Goal: Find contact information: Find contact information

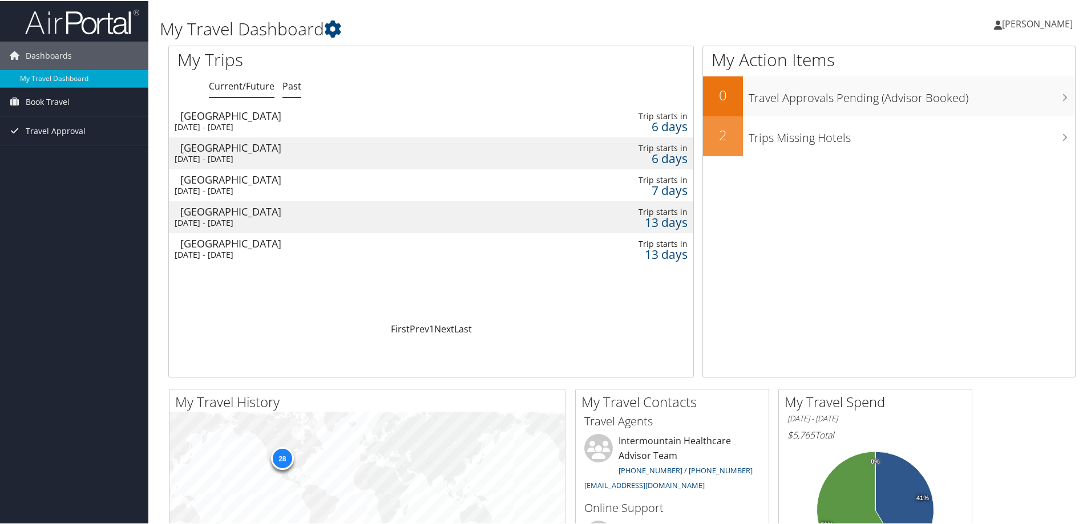
click at [298, 91] on link "Past" at bounding box center [291, 85] width 19 height 13
click at [241, 90] on link "Current/Future" at bounding box center [242, 85] width 66 height 13
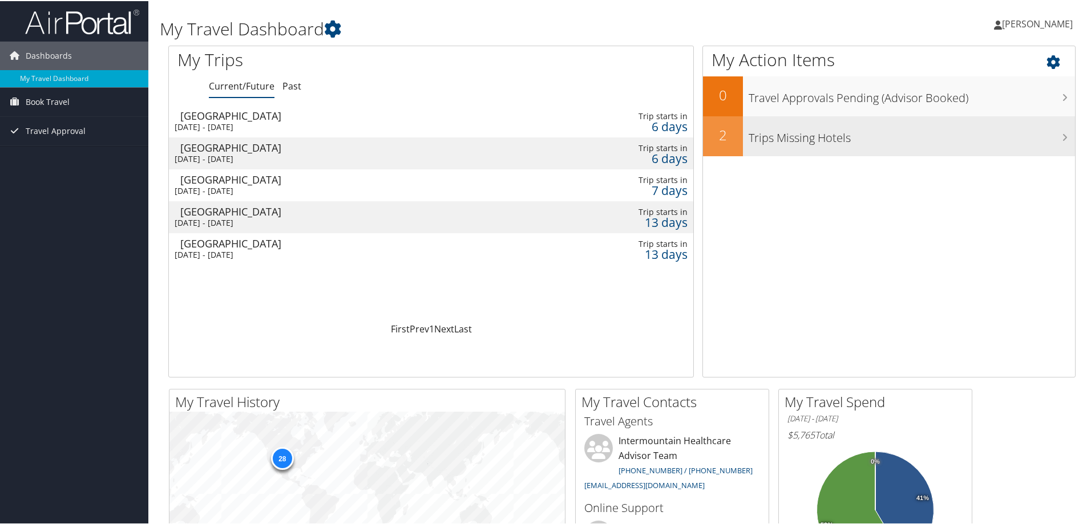
click at [960, 145] on div "Trips Missing Hotels" at bounding box center [909, 135] width 332 height 40
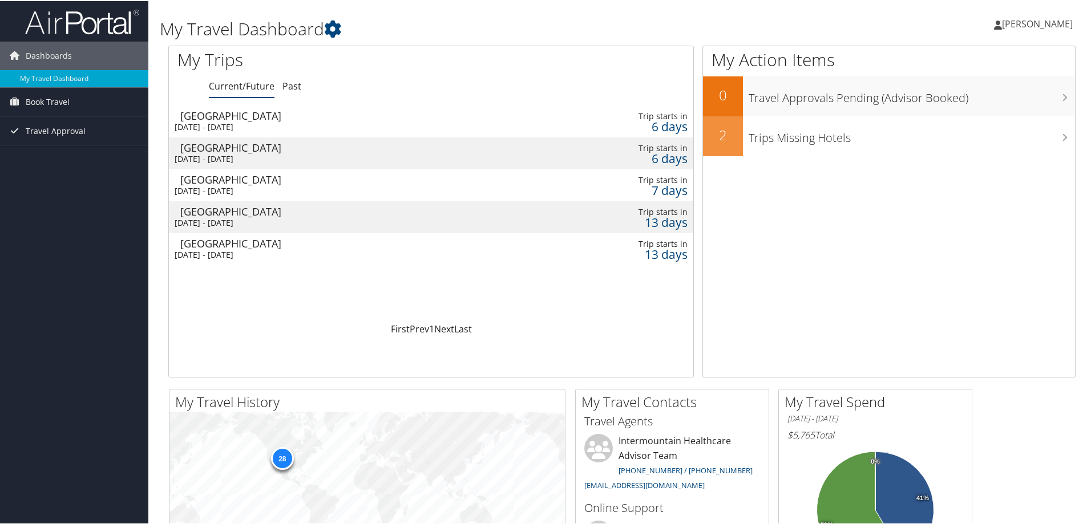
click at [372, 105] on td "Salt Lake City Mon 8 Sep 2025 - Fri 12 Sep 2025" at bounding box center [338, 120] width 339 height 32
click at [228, 154] on div "[DATE] - [DATE]" at bounding box center [339, 158] width 328 height 10
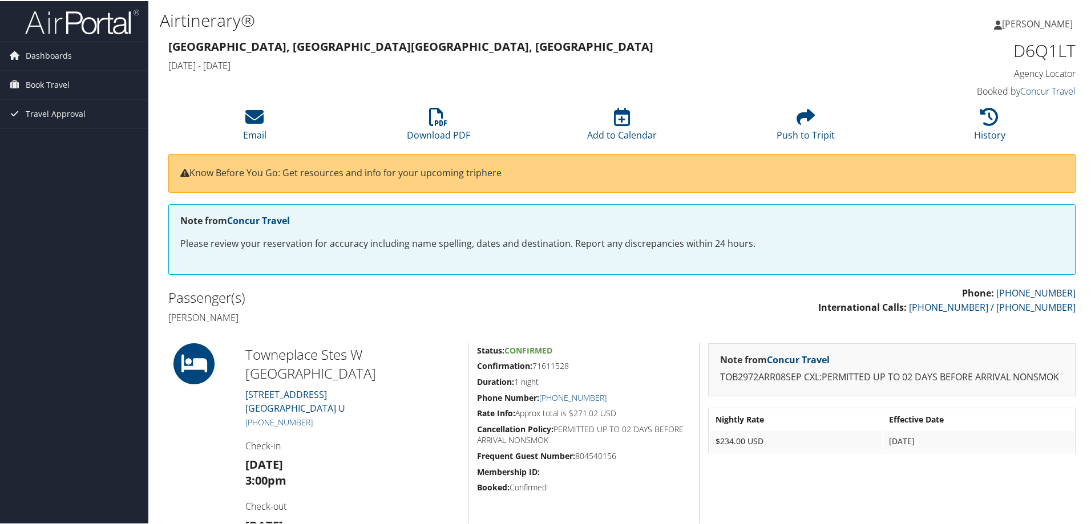
scroll to position [106, 0]
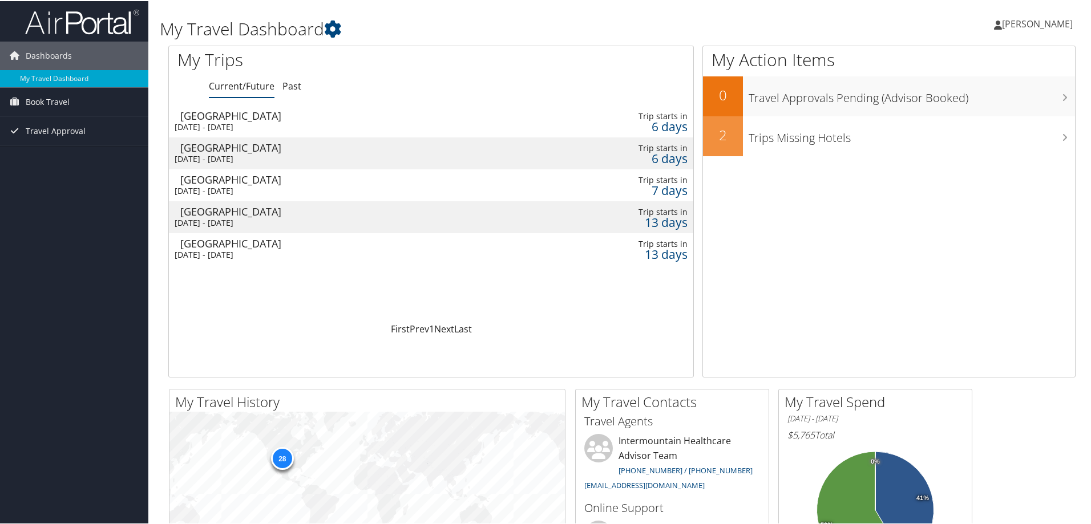
click at [357, 187] on div "Tue 9 Sep 2025 - Fri 12 Sep 2025" at bounding box center [339, 190] width 328 height 10
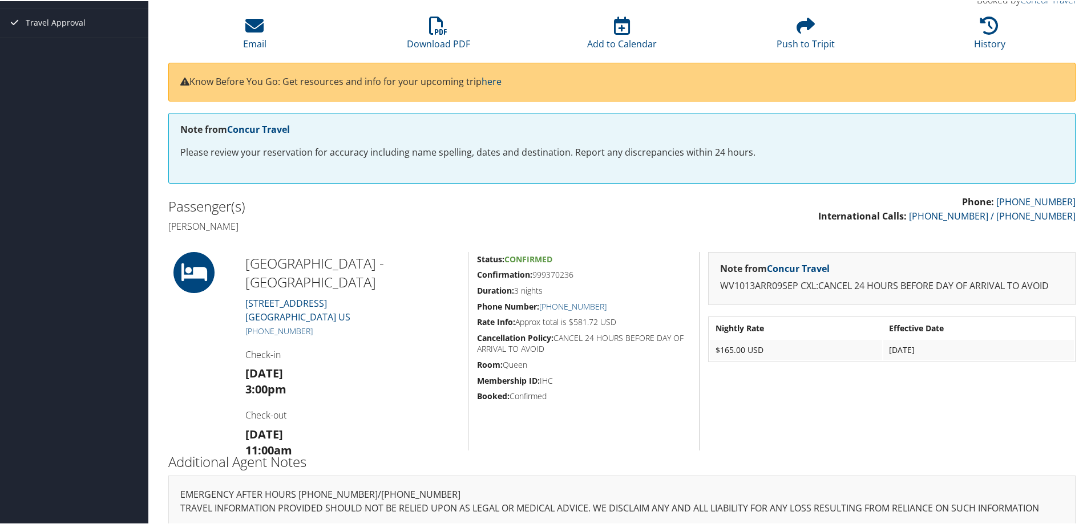
scroll to position [106, 0]
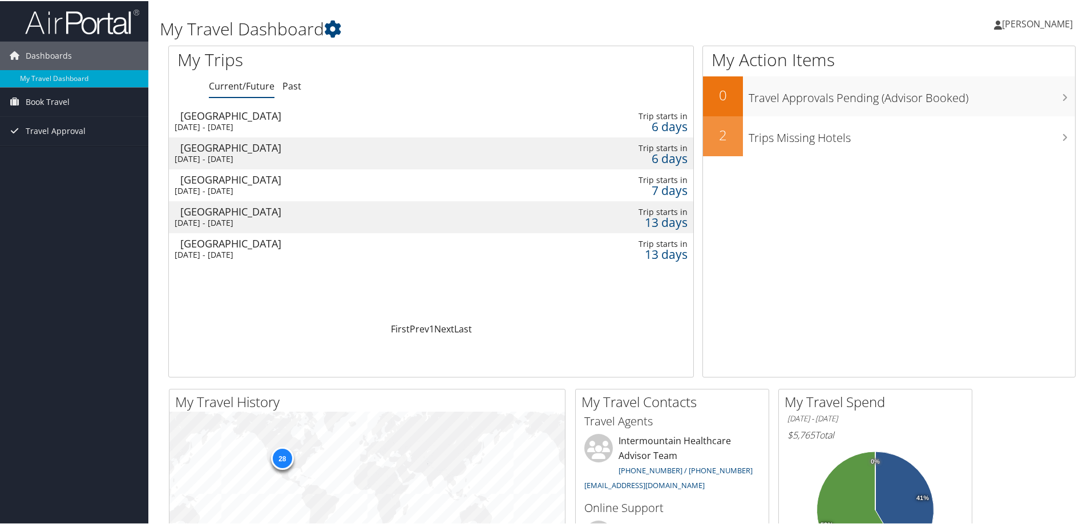
click at [371, 257] on div "[DATE] - [DATE]" at bounding box center [339, 254] width 328 height 10
click at [494, 180] on div "[GEOGRAPHIC_DATA]" at bounding box center [344, 178] width 328 height 10
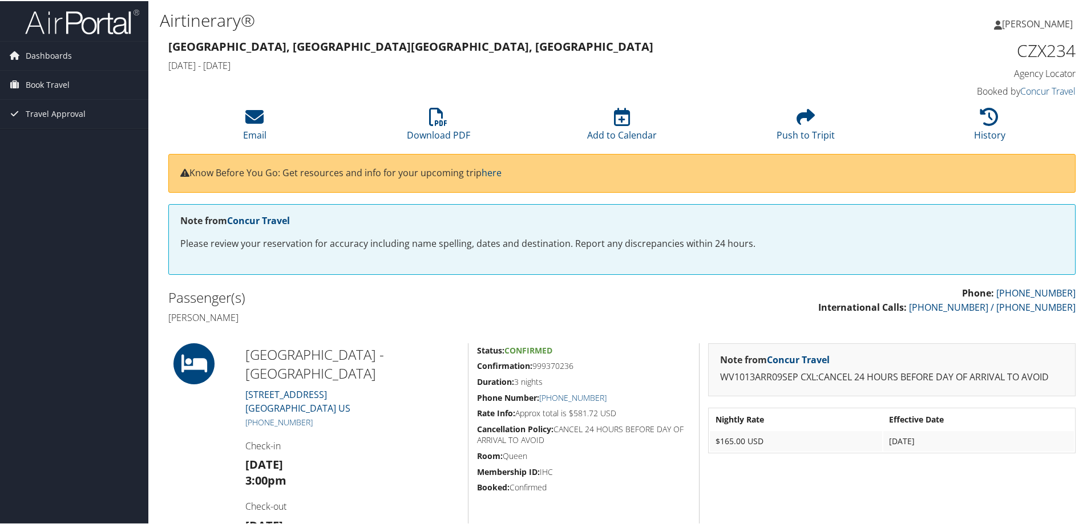
scroll to position [57, 0]
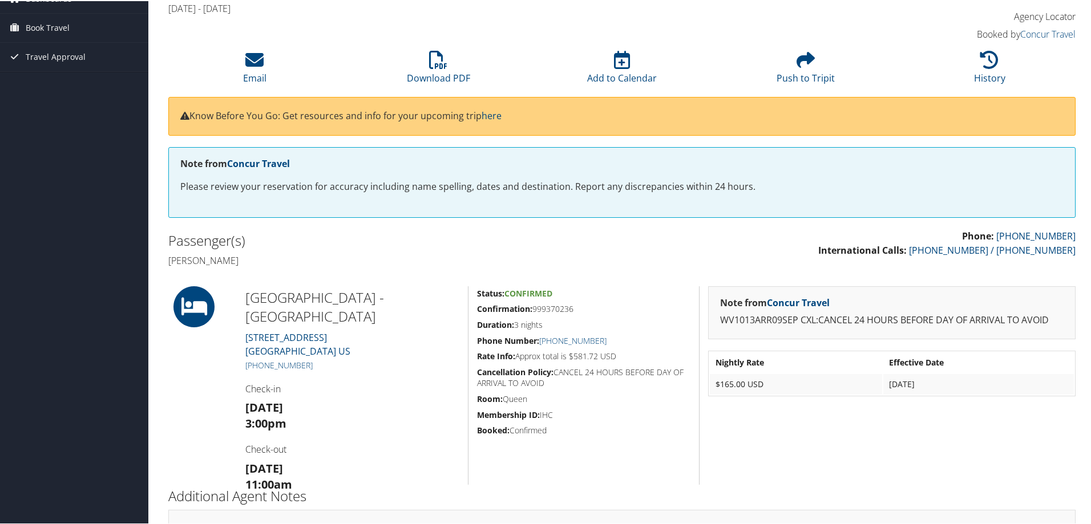
click at [68, 109] on div "Dashboards My Travel Dashboard Book Travel Approval Request (Beta) Book/Manage …" at bounding box center [548, 258] width 1096 height 630
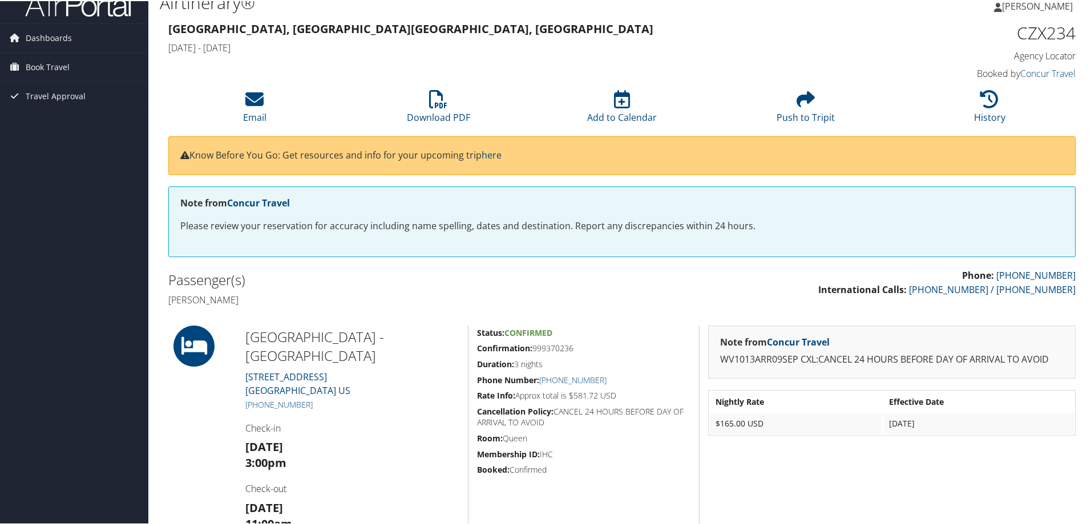
scroll to position [0, 0]
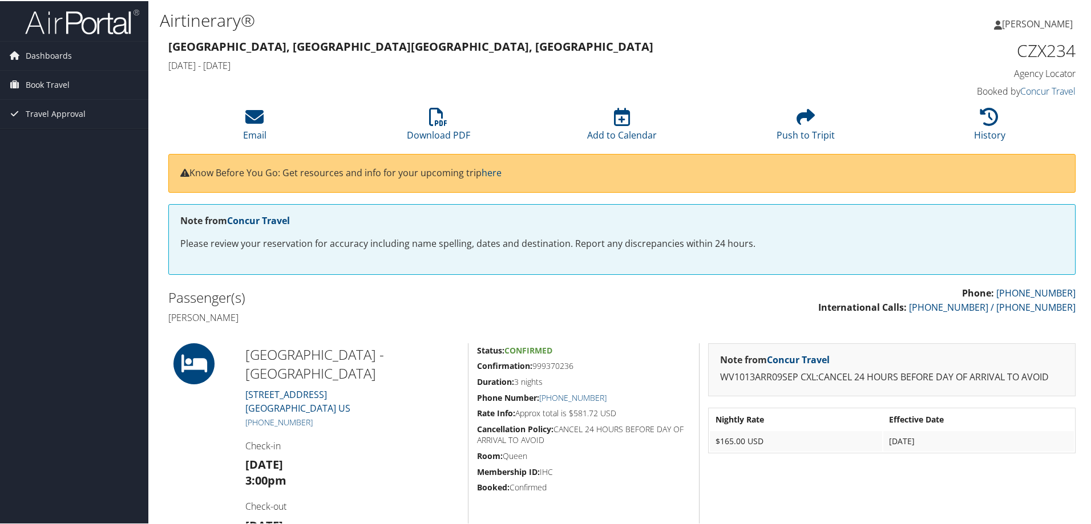
click at [112, 29] on img at bounding box center [82, 20] width 114 height 27
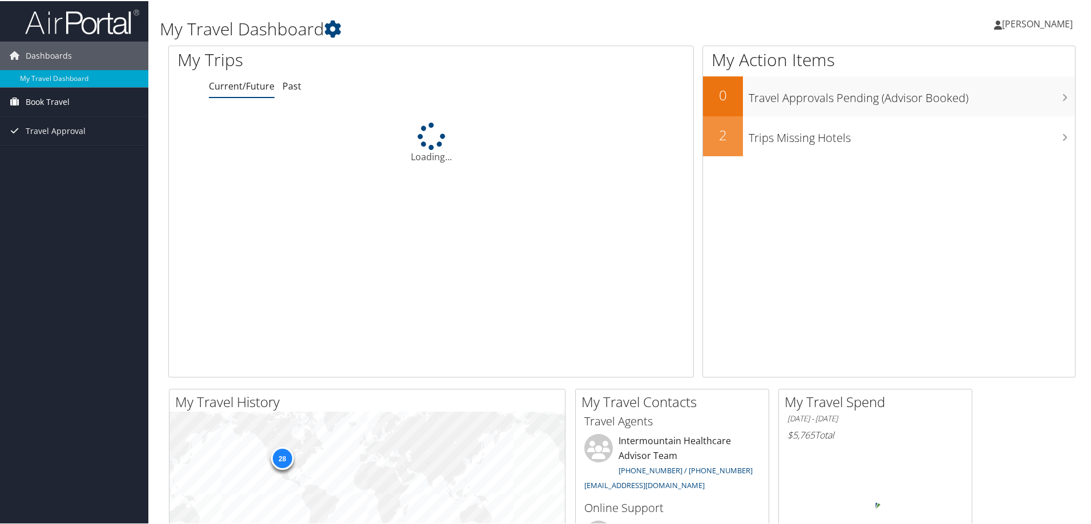
click at [61, 104] on span "Book Travel" at bounding box center [48, 101] width 44 height 29
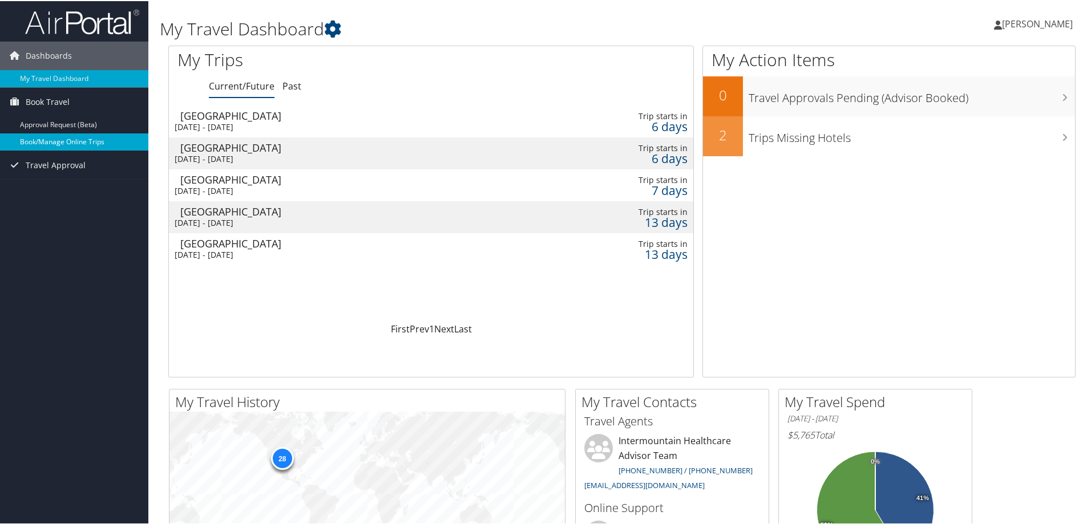
click at [84, 146] on link "Book/Manage Online Trips" at bounding box center [74, 140] width 148 height 17
click at [302, 146] on div "[GEOGRAPHIC_DATA]" at bounding box center [344, 147] width 328 height 10
click at [463, 193] on div "[DATE] - [DATE]" at bounding box center [339, 190] width 328 height 10
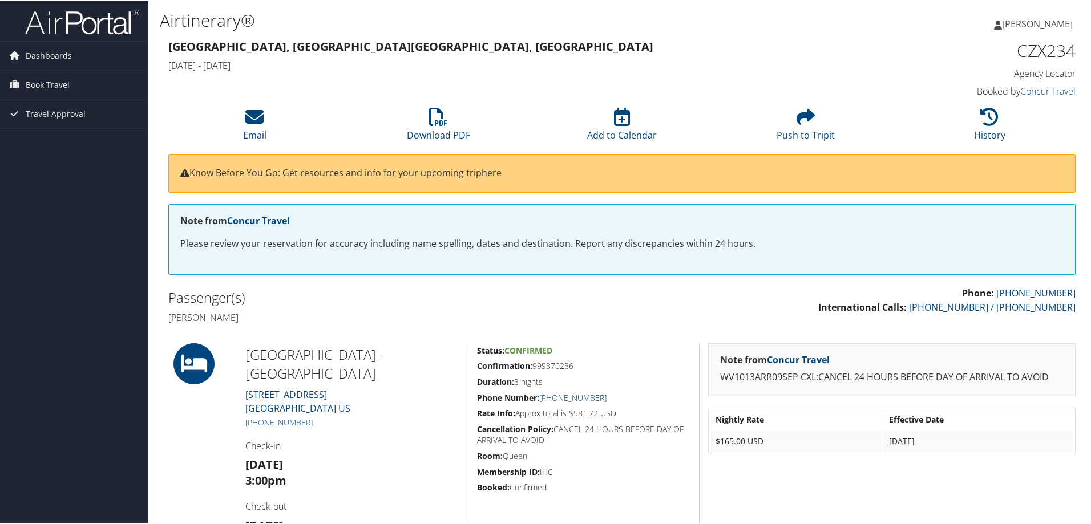
drag, startPoint x: 611, startPoint y: 397, endPoint x: 545, endPoint y: 401, distance: 66.3
click at [545, 401] on h5 "Phone Number: +1 (801) 596-5700" at bounding box center [583, 396] width 213 height 11
copy link "1 (801) 596-5700"
